Goal: Transaction & Acquisition: Download file/media

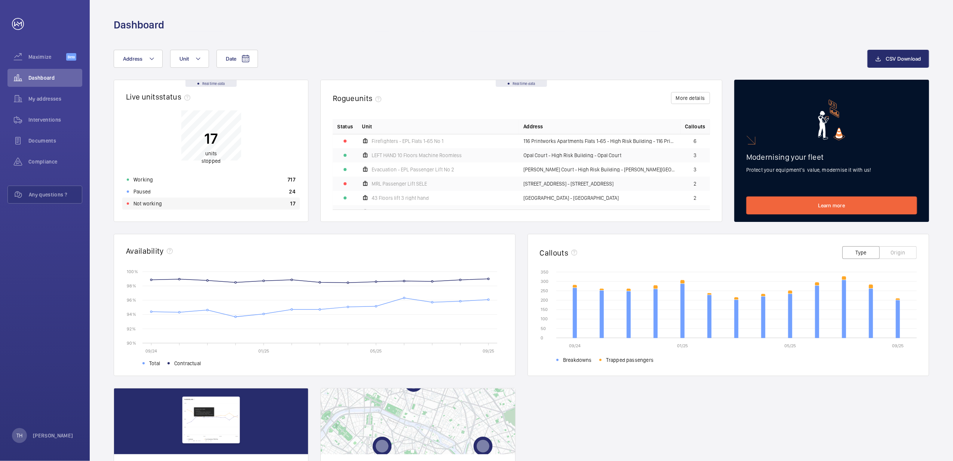
click at [162, 205] on div "Not working 17" at bounding box center [211, 204] width 178 height 12
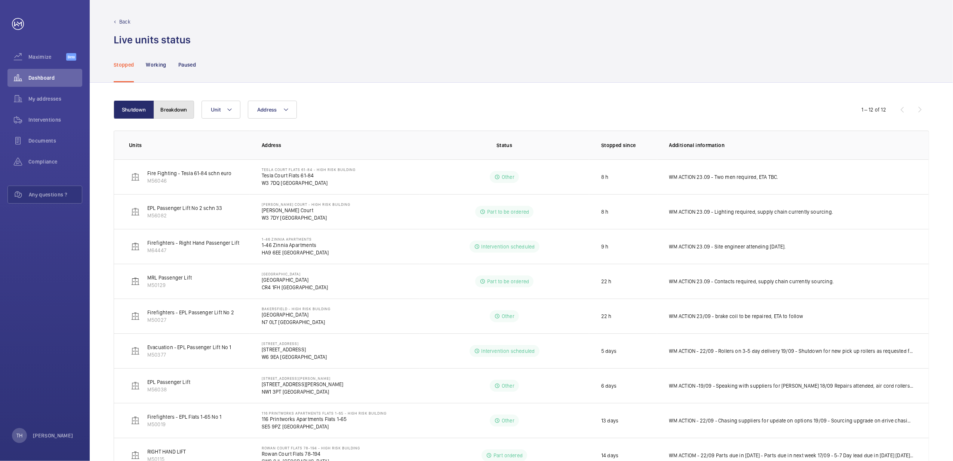
click at [169, 111] on button "Breakdown" at bounding box center [174, 110] width 40 height 18
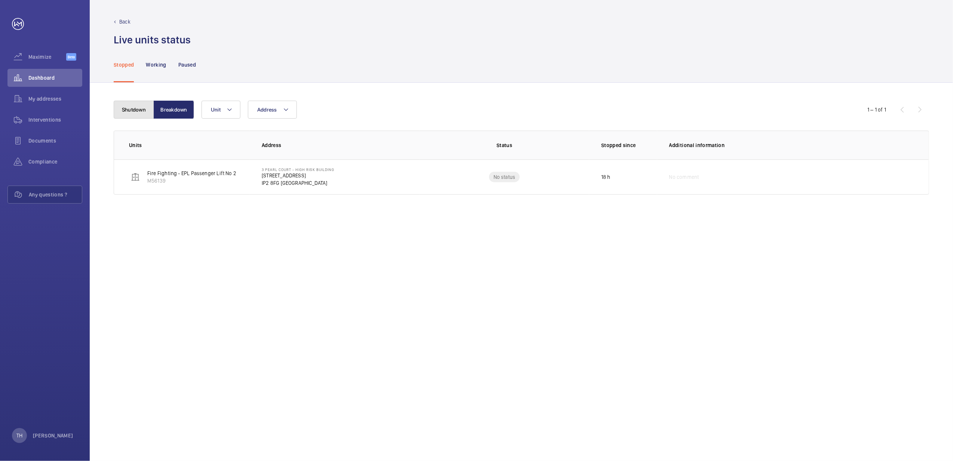
click at [119, 112] on button "Shutdown" at bounding box center [134, 110] width 40 height 18
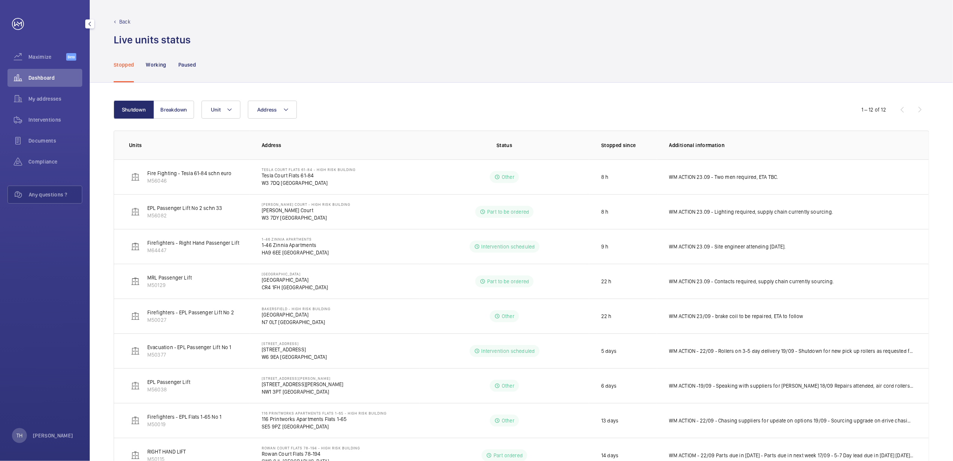
click at [16, 22] on link at bounding box center [18, 24] width 12 height 12
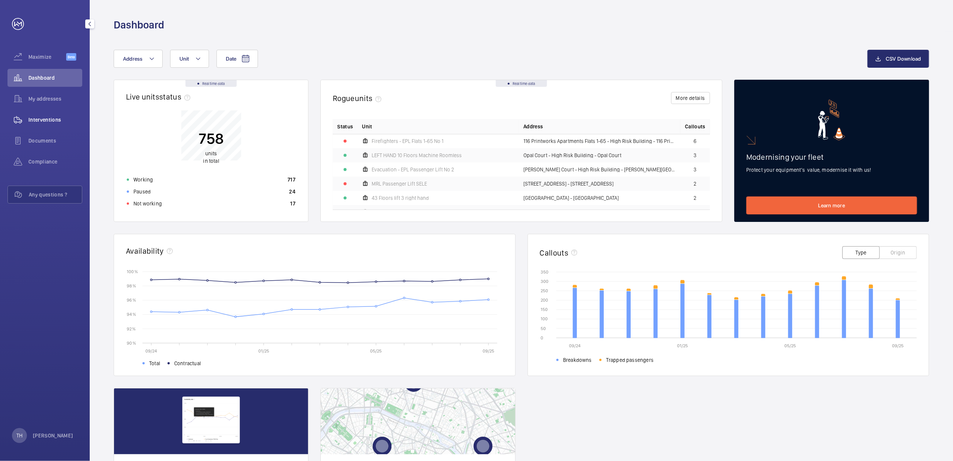
click at [45, 122] on span "Interventions" at bounding box center [55, 119] width 54 height 7
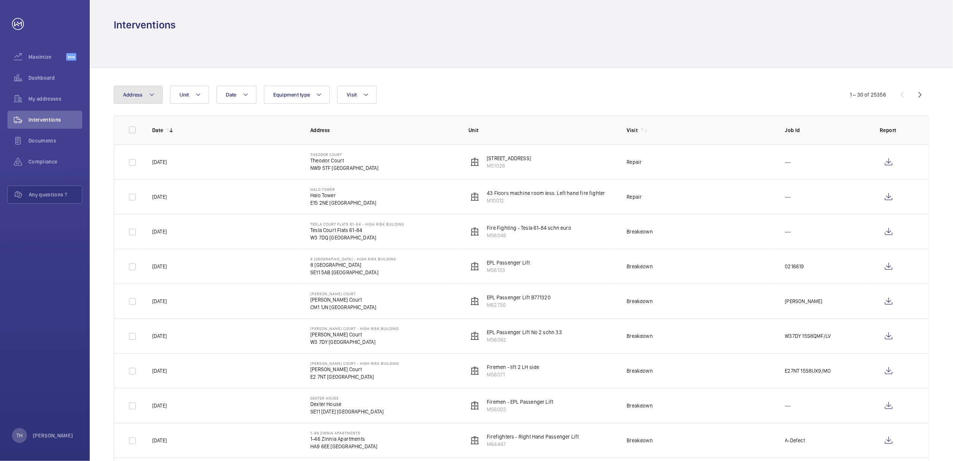
click at [150, 96] on mat-icon at bounding box center [152, 94] width 6 height 9
type input "Pr"
click at [156, 147] on span "116 Pr intworks Apartments Flats 1-65 - High Risk Building - 116 Pr intworks [S…" at bounding box center [185, 145] width 103 height 7
click at [132, 147] on input "116 Pr intworks Apartments Flats 1-65 - High Risk Building - 116 Pr intworks [S…" at bounding box center [124, 145] width 15 height 15
checkbox input "true"
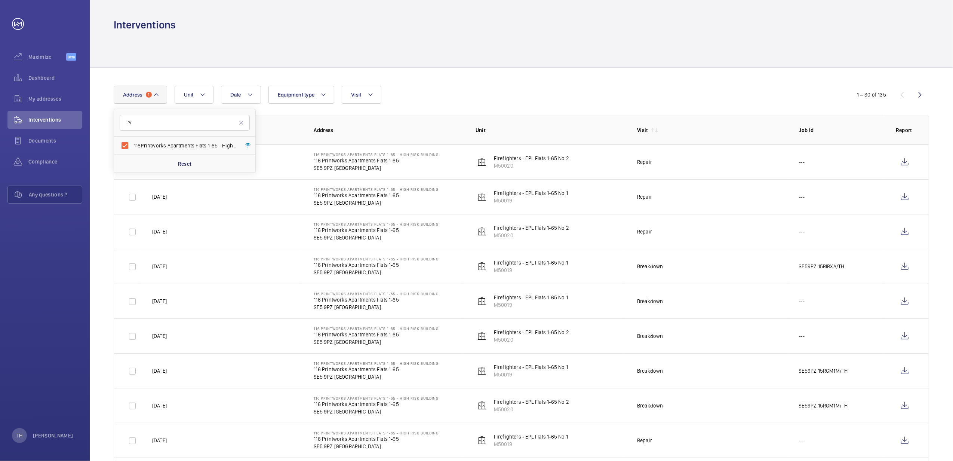
click at [413, 54] on div at bounding box center [522, 50] width 816 height 36
click at [904, 159] on wm-front-icon-button at bounding box center [905, 162] width 18 height 18
